Goal: Information Seeking & Learning: Learn about a topic

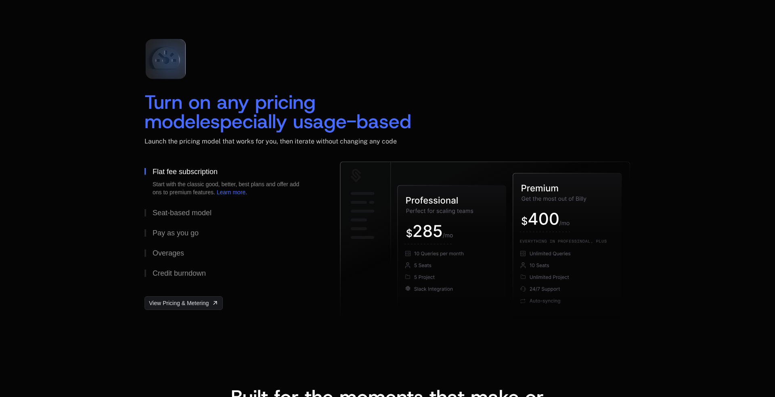
scroll to position [1336, 0]
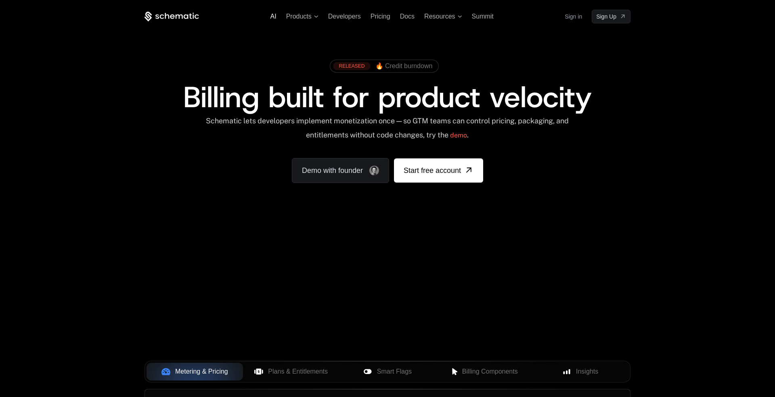
click at [271, 18] on span "AI" at bounding box center [273, 16] width 6 height 7
